Goal: Transaction & Acquisition: Purchase product/service

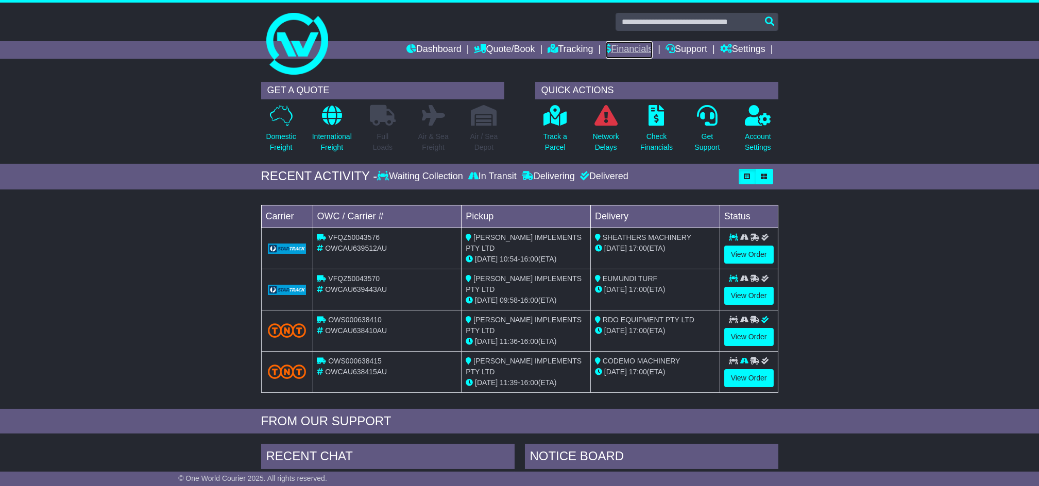
click at [629, 52] on link "Financials" at bounding box center [629, 50] width 47 height 18
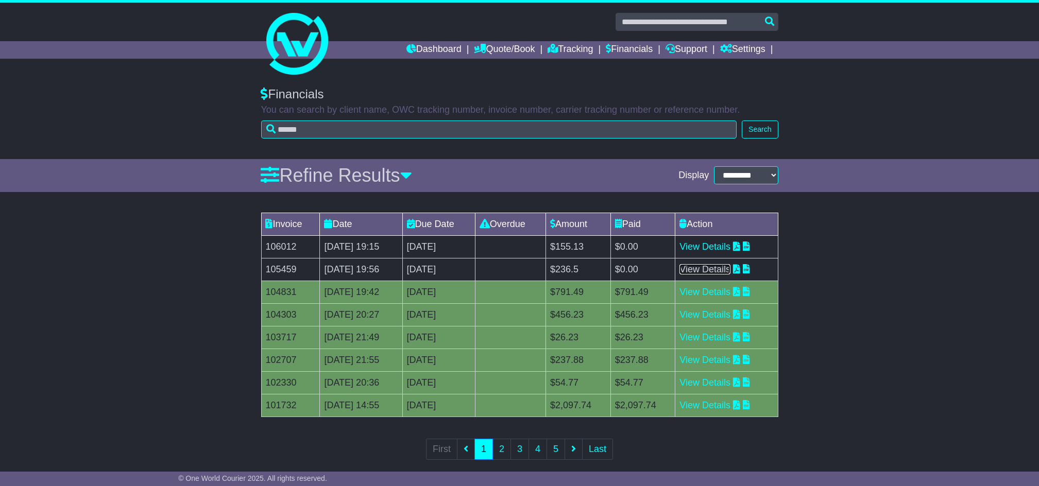
click at [720, 266] on link "View Details" at bounding box center [704, 269] width 51 height 10
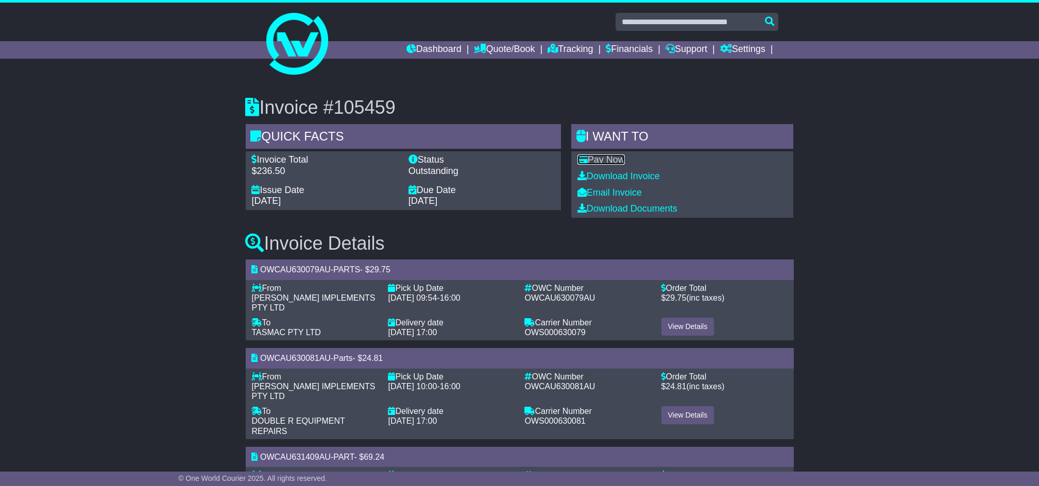
click at [607, 158] on link "Pay Now" at bounding box center [600, 160] width 47 height 10
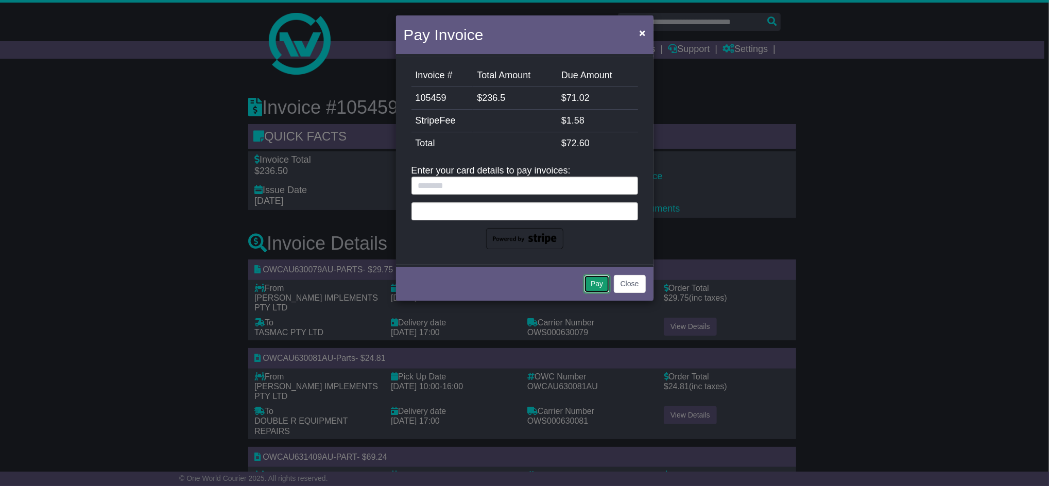
click at [597, 288] on button "Pay" at bounding box center [597, 284] width 26 height 18
